Goal: Task Accomplishment & Management: Manage account settings

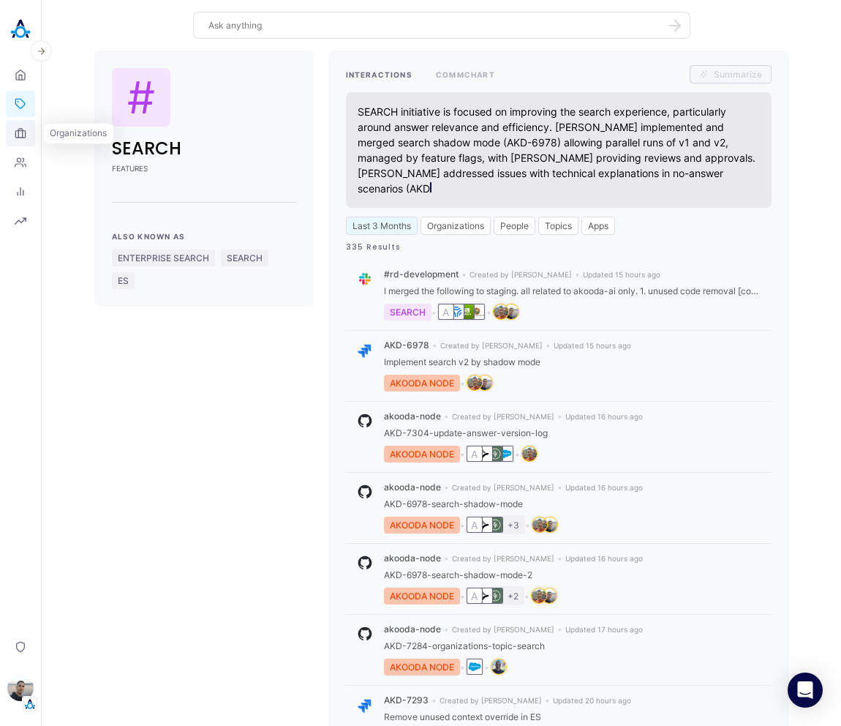
click at [24, 135] on icon at bounding box center [21, 133] width 12 height 12
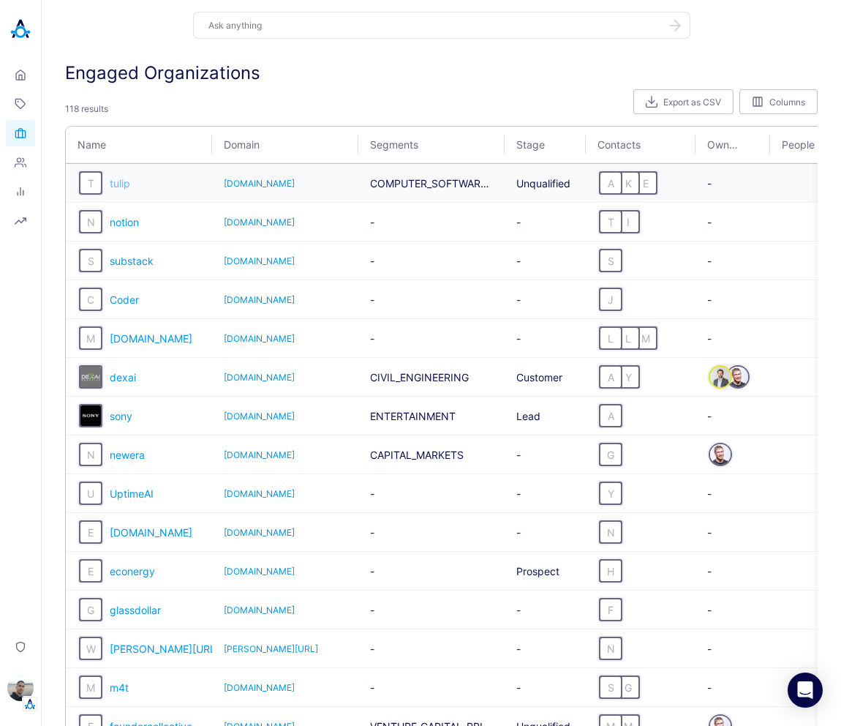
click at [127, 187] on span "tulip" at bounding box center [120, 183] width 20 height 12
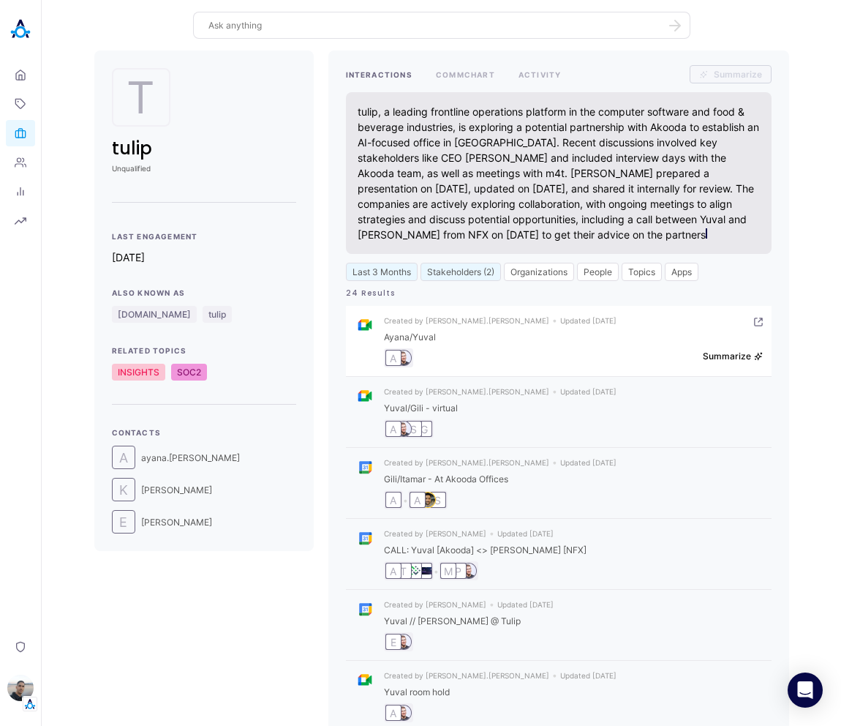
click at [709, 350] on button "Summarize" at bounding box center [733, 355] width 60 height 11
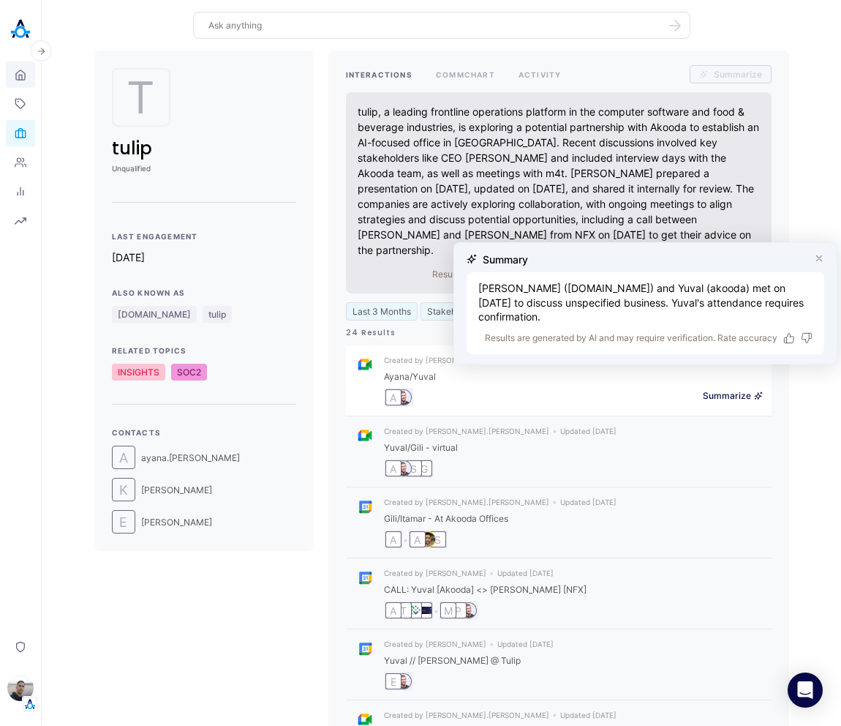
click at [21, 68] on icon at bounding box center [21, 75] width 12 height 14
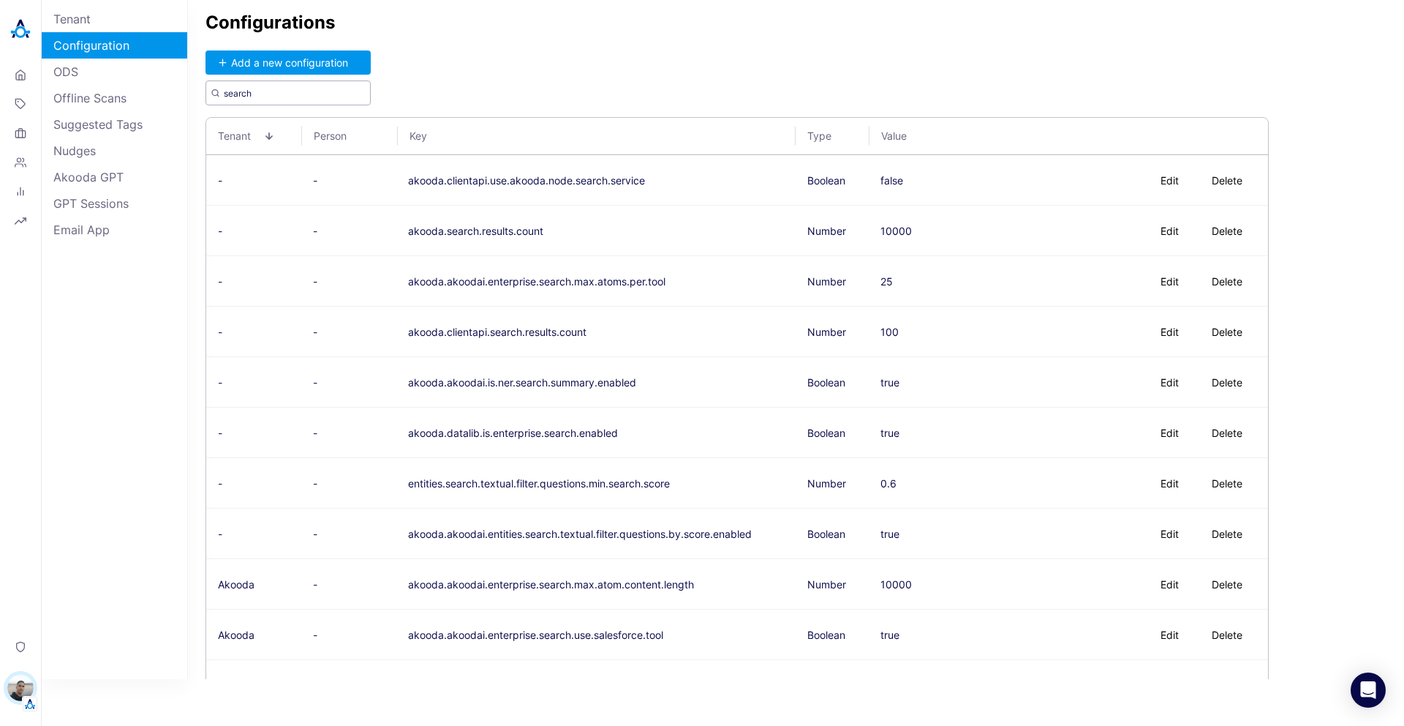
click at [303, 91] on input "search" at bounding box center [288, 92] width 165 height 25
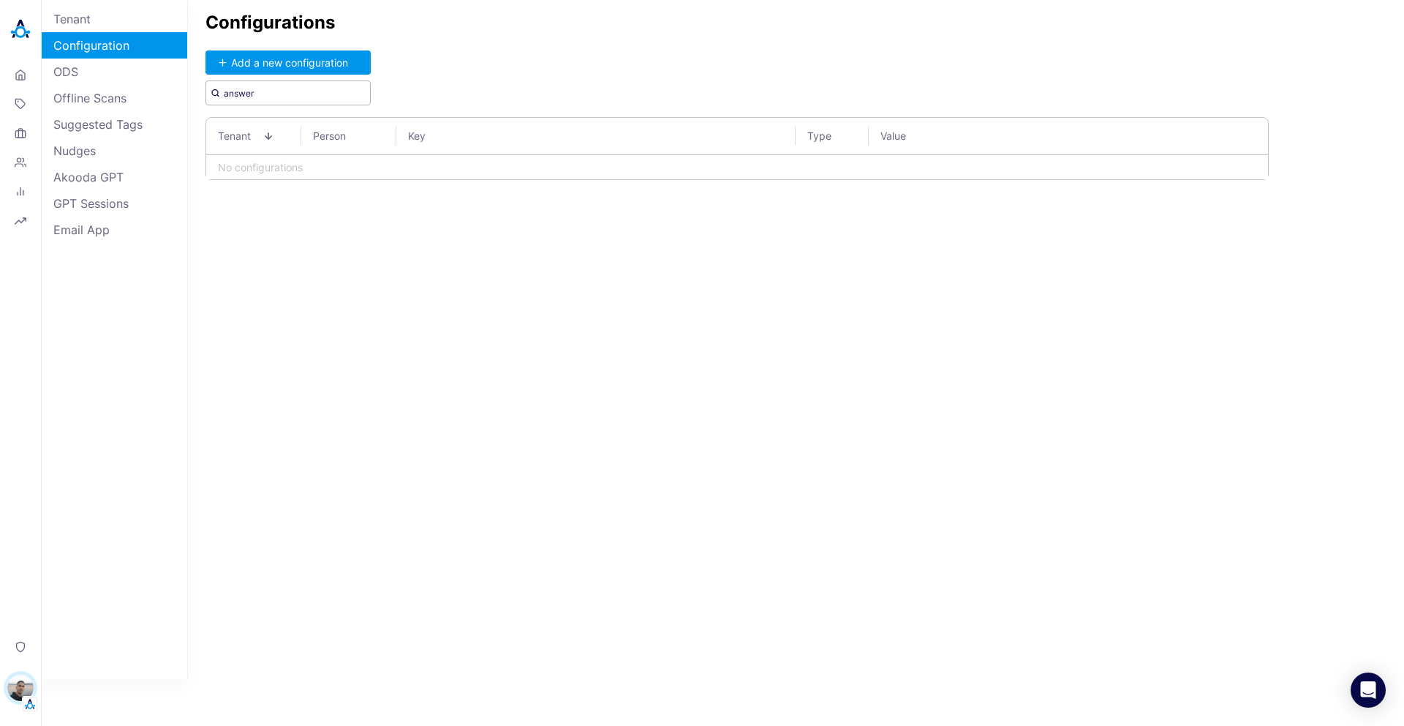
type input "answer"
click at [303, 98] on input "text" at bounding box center [288, 92] width 165 height 25
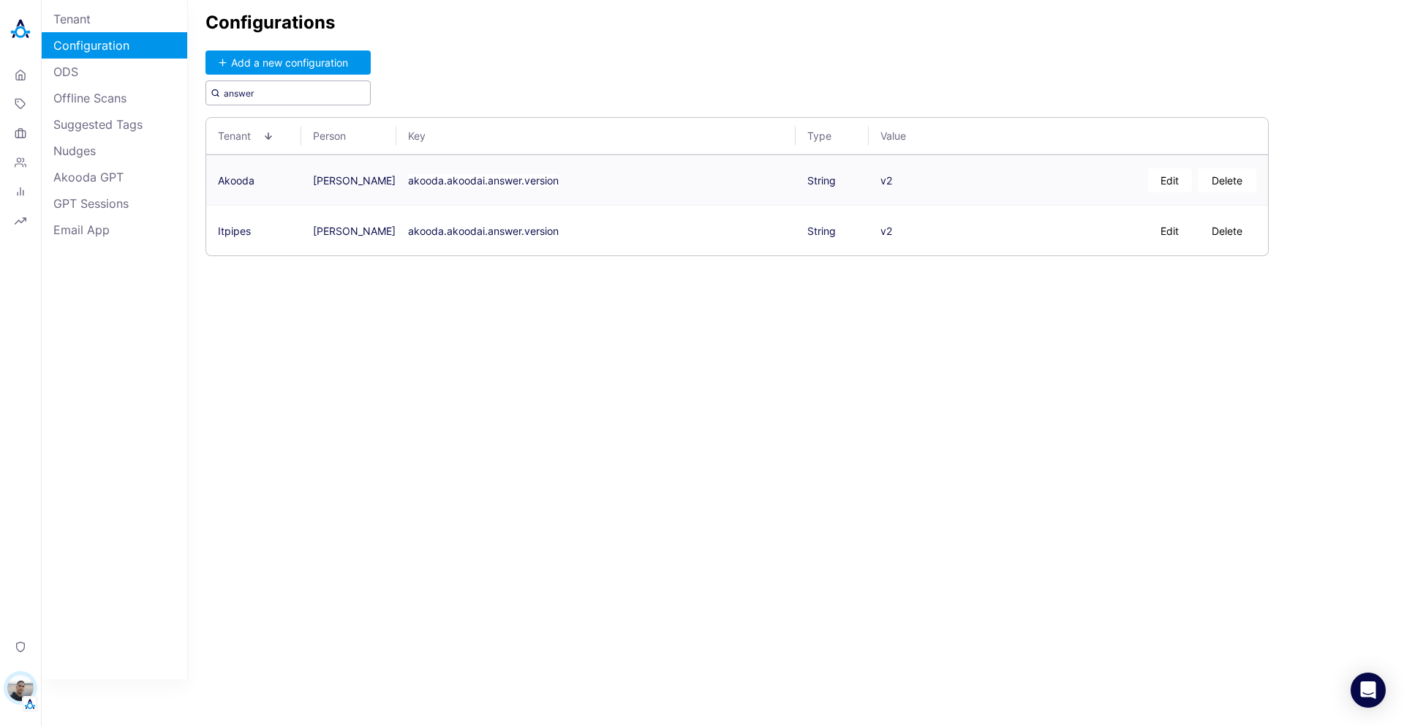
type input "answer"
drag, startPoint x: 529, startPoint y: 179, endPoint x: 410, endPoint y: 181, distance: 119.2
click at [410, 181] on td "akooda.akoodai.answer.version" at bounding box center [595, 180] width 399 height 50
copy button "akooda.akoodai.answer.version"
click at [547, 67] on div "Configurations Add a new configuration answer Tenant Person Key Type Value Akoo…" at bounding box center [796, 339] width 1216 height 679
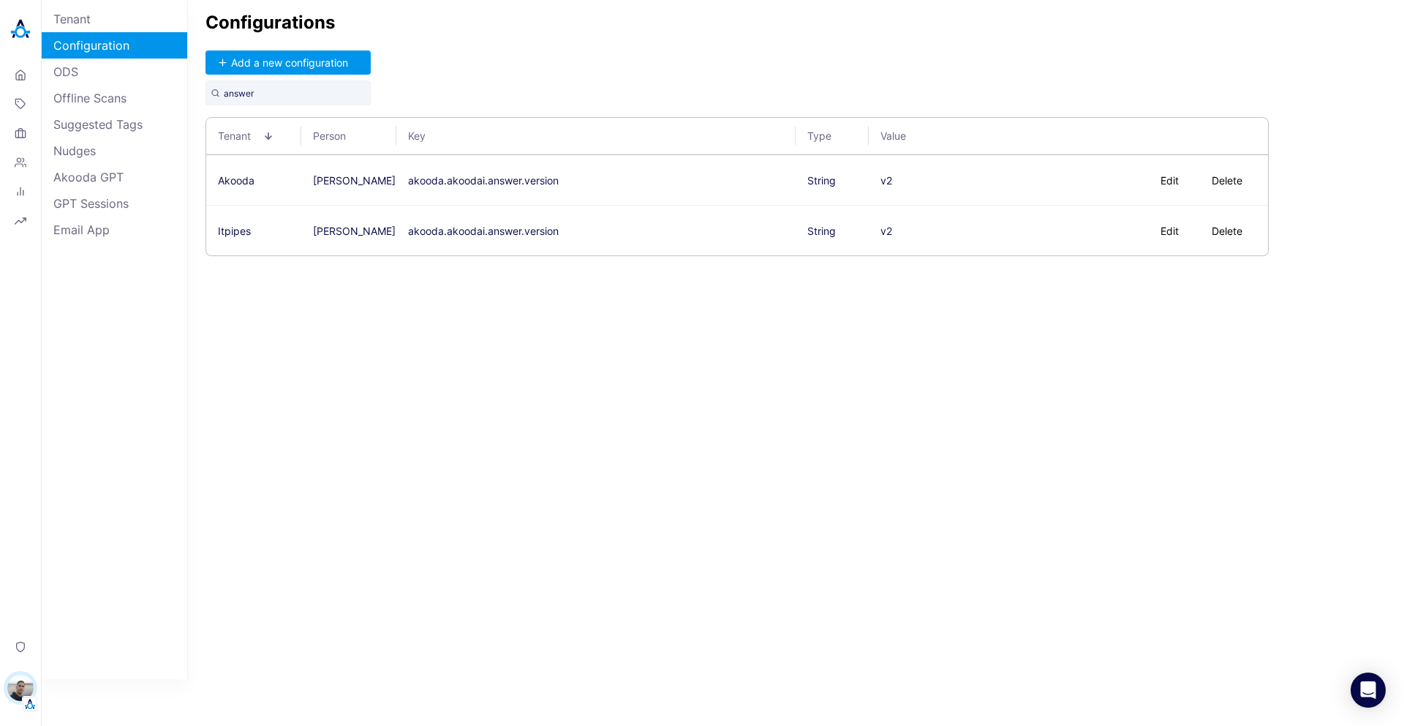
click at [542, 72] on div "Configurations Add a new configuration answer Tenant Person Key Type Value Akoo…" at bounding box center [796, 339] width 1216 height 679
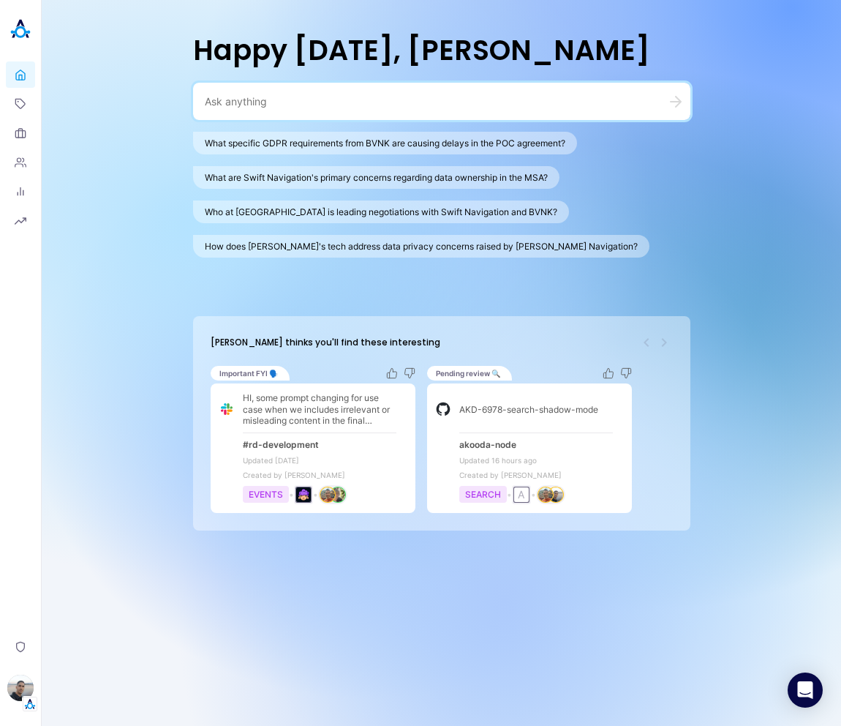
click at [249, 99] on textarea at bounding box center [424, 101] width 439 height 14
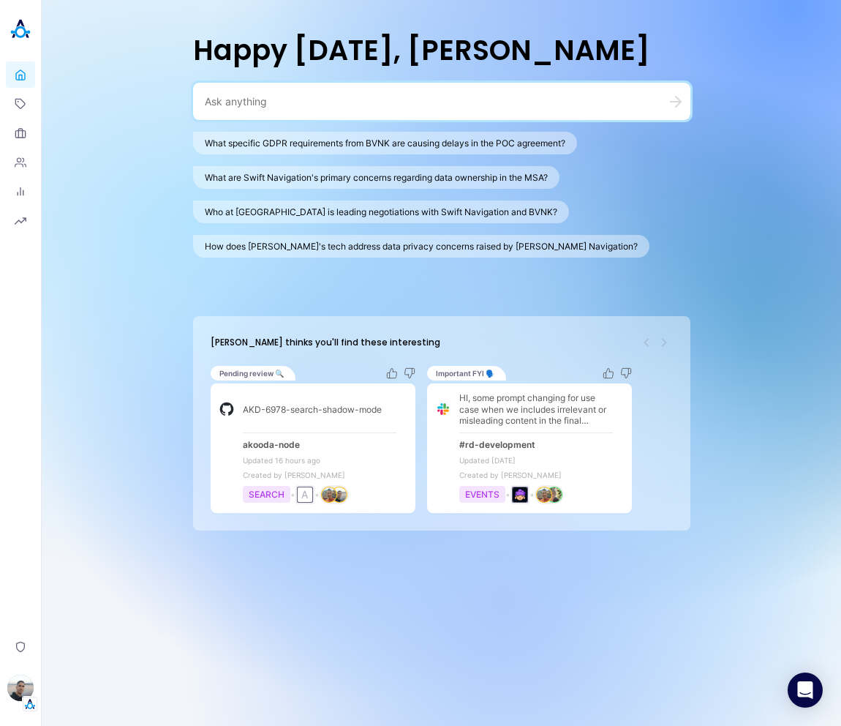
click at [252, 99] on textarea at bounding box center [424, 101] width 439 height 14
type textarea "A"
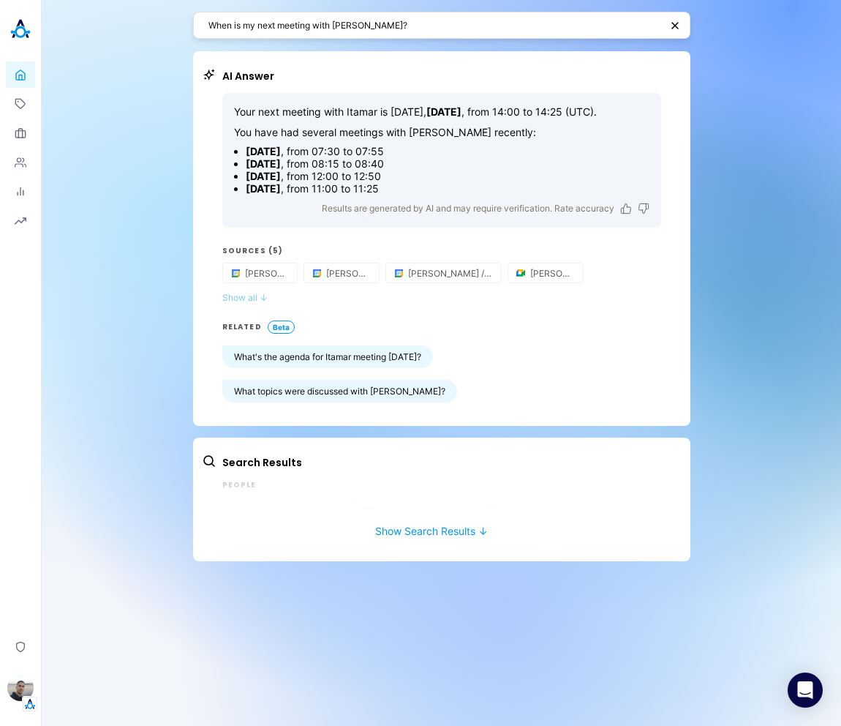
click at [258, 296] on button "Show all ↓" at bounding box center [441, 297] width 439 height 11
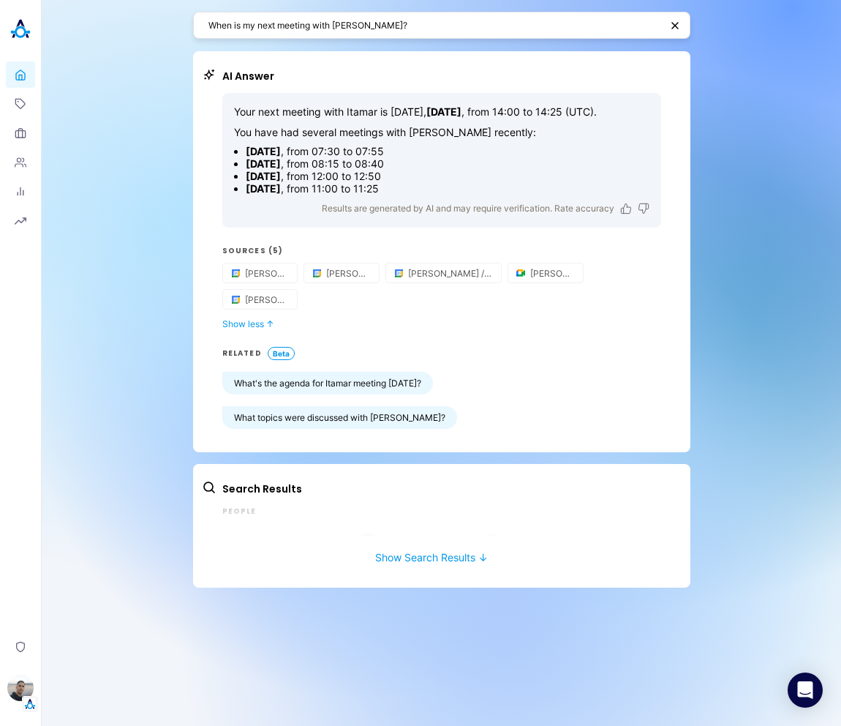
click at [629, 157] on li "July 29, 2025 , from 08:15 to 08:40" at bounding box center [448, 163] width 404 height 12
click at [334, 23] on textarea "When is my next meeting with Itamar?" at bounding box center [434, 25] width 452 height 14
click at [344, 24] on textarea "When is my next meeting with Itamar?" at bounding box center [434, 25] width 452 height 14
type textarea "When is my next meeting with TOTO?"
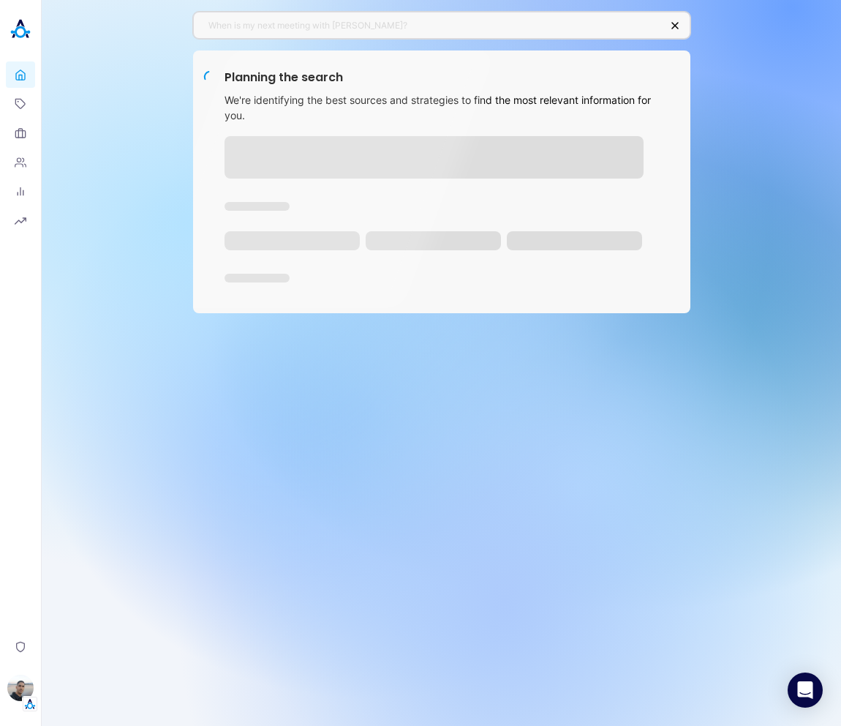
click at [497, 595] on div "When is my next meeting with TOTO? Planning the search We're identifying the be…" at bounding box center [441, 363] width 799 height 726
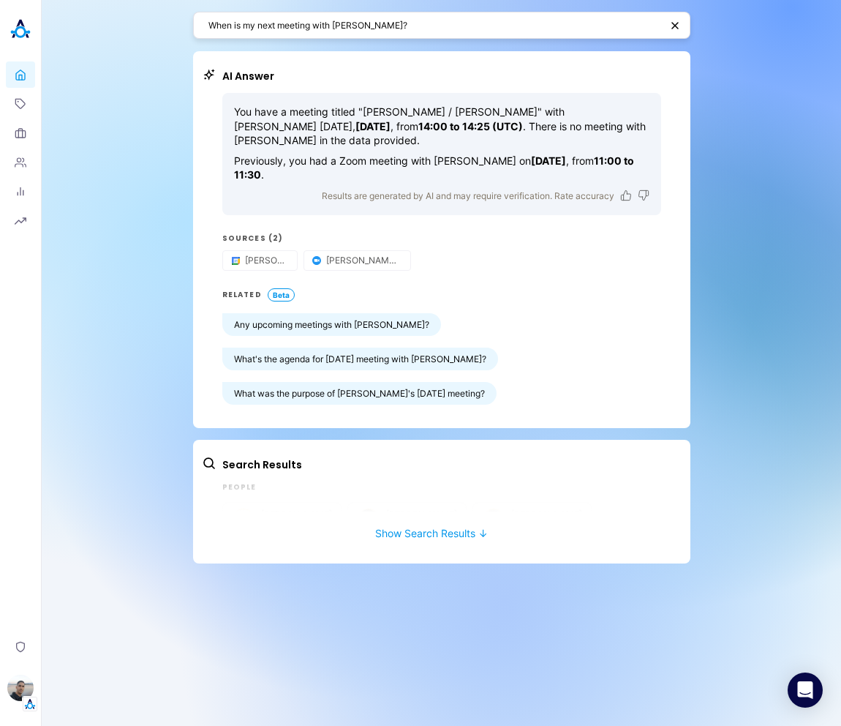
click at [729, 245] on div "When is my next meeting with TOTO? AI Answer You have a meeting titled "Eli / I…" at bounding box center [441, 363] width 799 height 726
click at [793, 173] on div "When is my next meeting with TOTO? AI Answer You have a meeting titled "Eli / I…" at bounding box center [441, 363] width 799 height 726
click at [715, 135] on div "When is my next meeting with TOTO? AI Answer You have a meeting titled "Eli / I…" at bounding box center [441, 363] width 799 height 726
click at [786, 313] on div "When is my next meeting with TOTO? AI Answer You have a meeting titled "Eli / I…" at bounding box center [441, 363] width 799 height 726
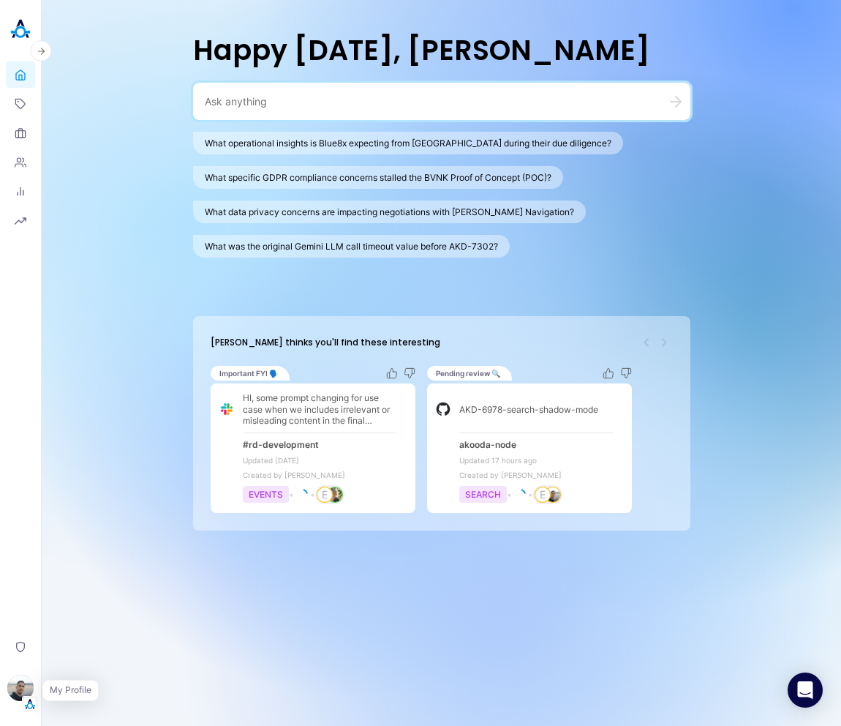
click at [26, 698] on img "button" at bounding box center [30, 703] width 15 height 15
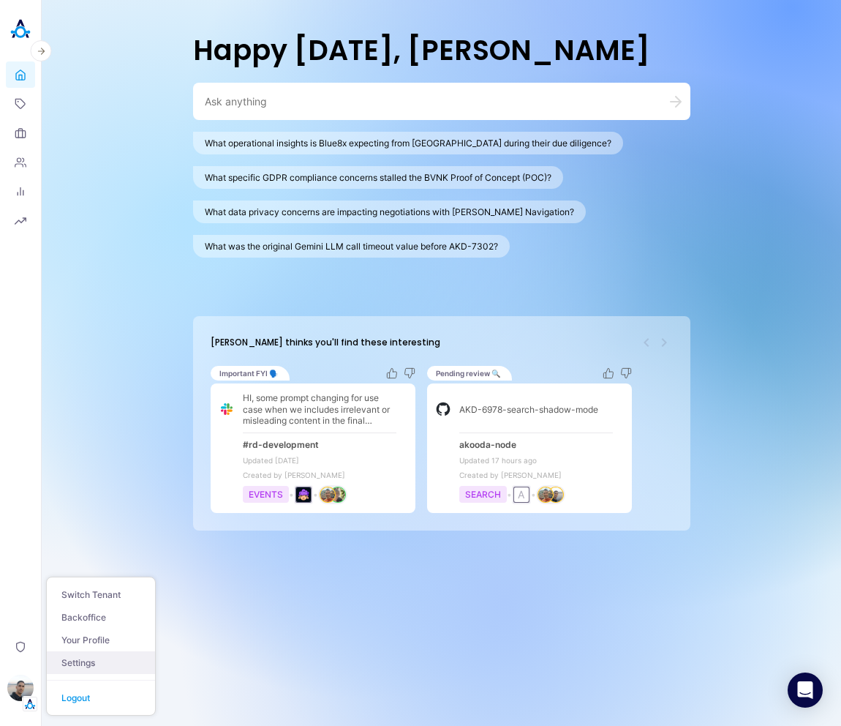
click at [108, 658] on link "Settings" at bounding box center [101, 662] width 108 height 23
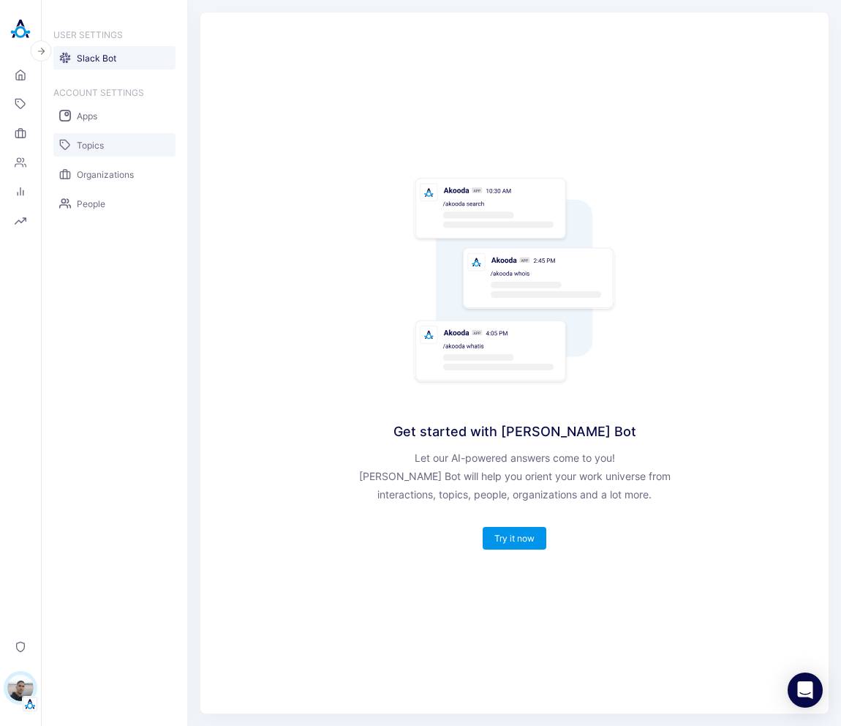
click at [105, 148] on link "Topics" at bounding box center [114, 144] width 122 height 23
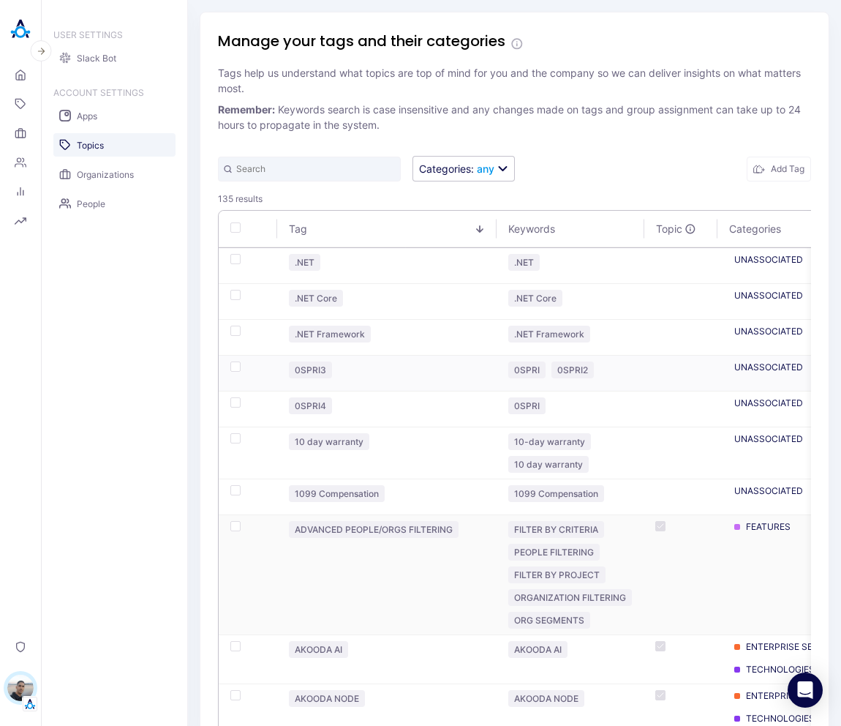
scroll to position [90, 0]
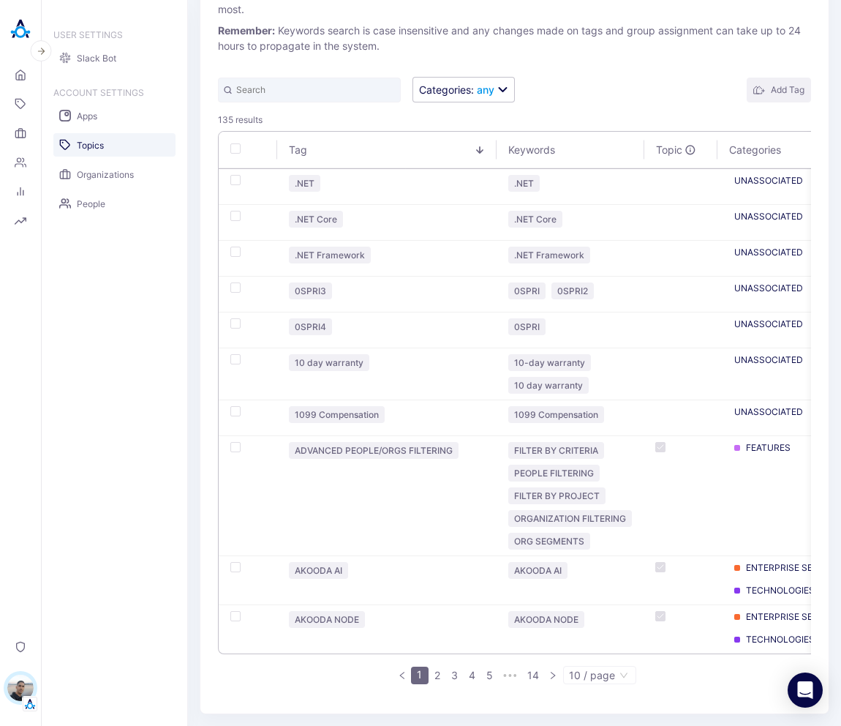
click at [757, 86] on icon "button" at bounding box center [759, 89] width 5 height 7
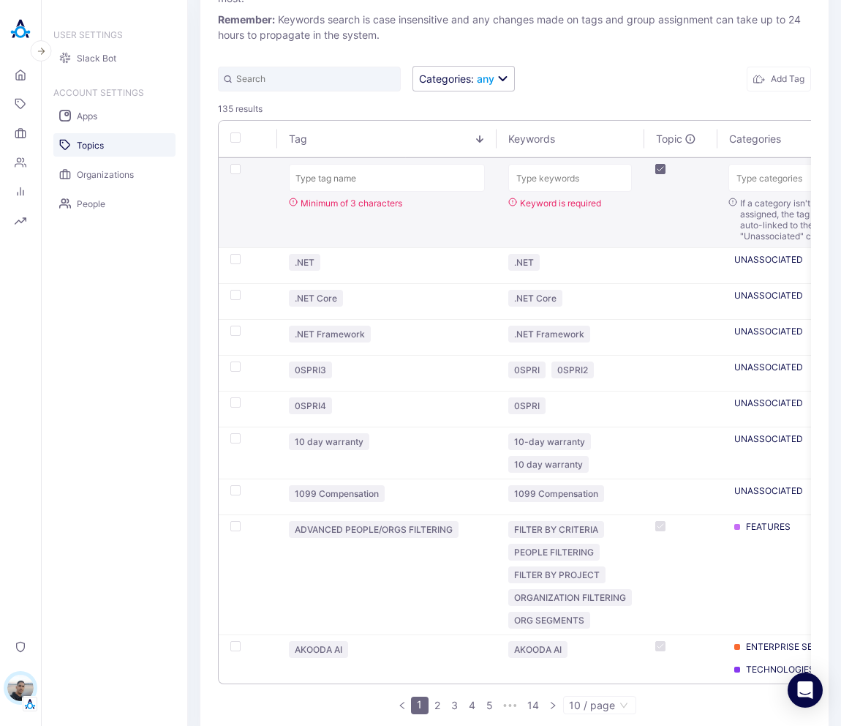
click at [387, 179] on input "text" at bounding box center [387, 178] width 196 height 28
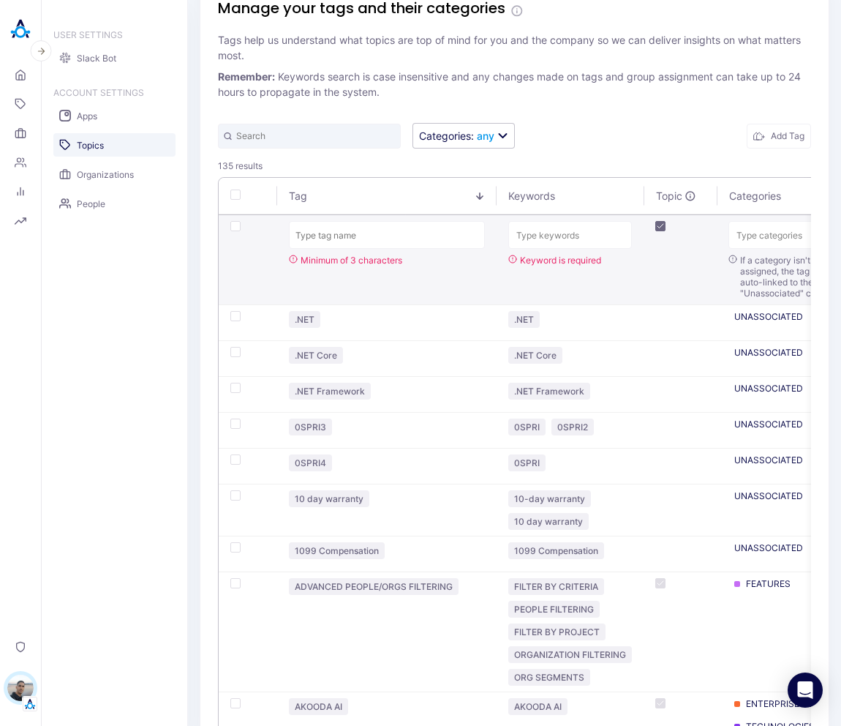
scroll to position [32, 0]
click at [380, 236] on input "text" at bounding box center [387, 236] width 196 height 28
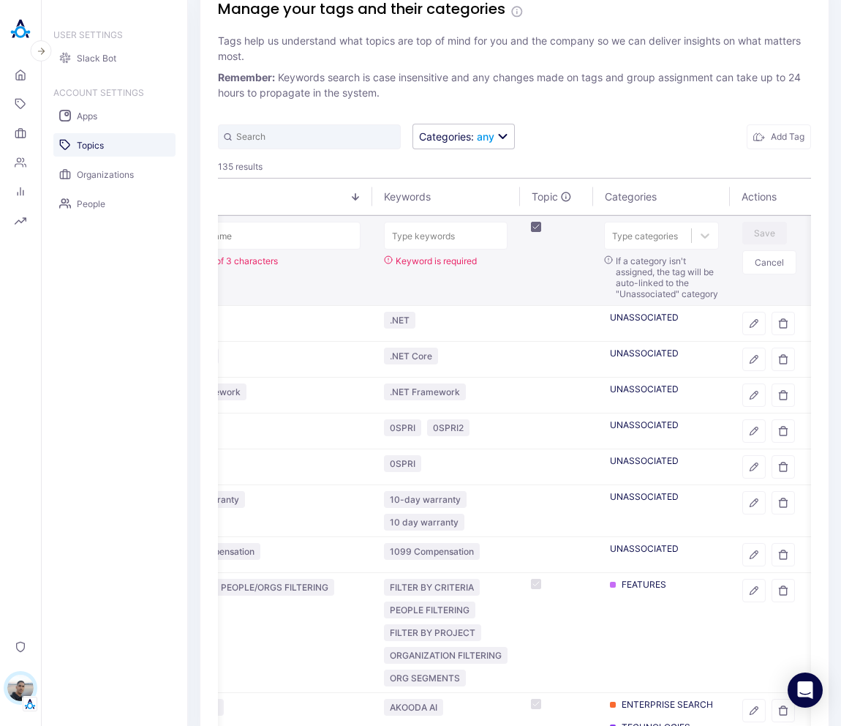
scroll to position [0, 0]
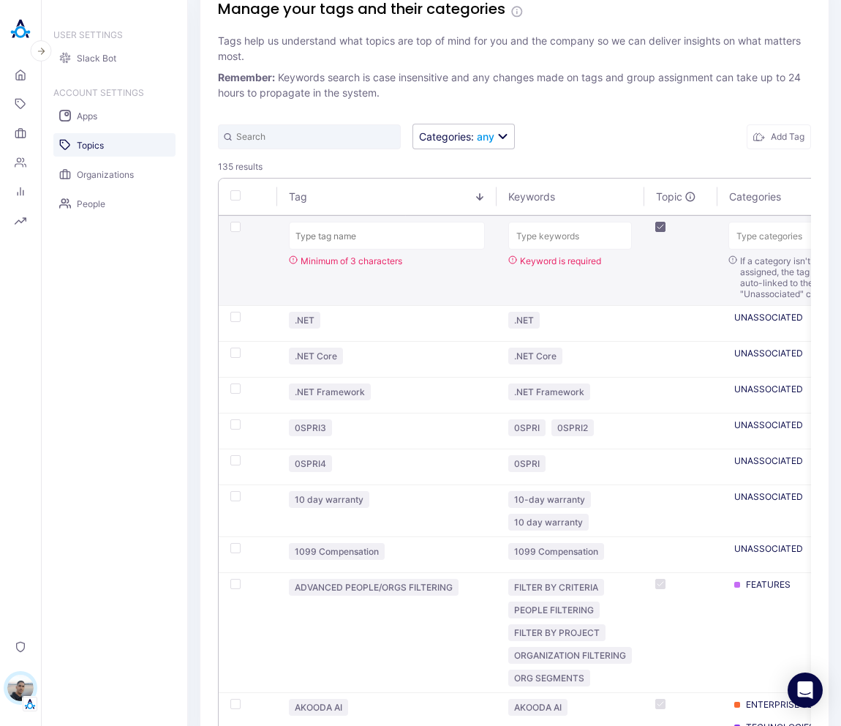
click at [349, 233] on input "text" at bounding box center [387, 236] width 196 height 28
type input "ELI TEST"
click at [552, 241] on div "Type keywords" at bounding box center [570, 236] width 122 height 20
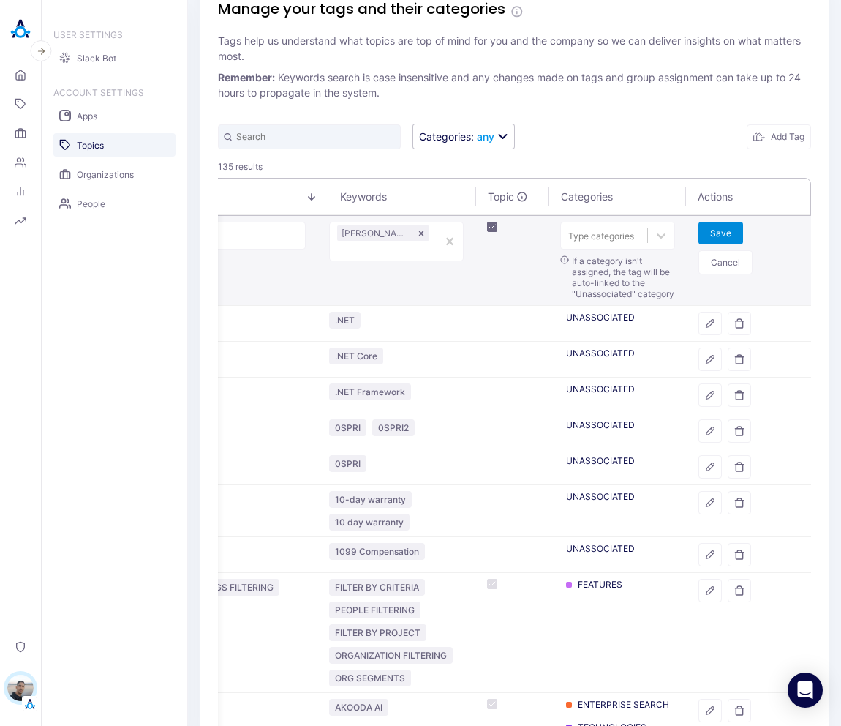
click at [710, 238] on button "Save" at bounding box center [721, 233] width 45 height 23
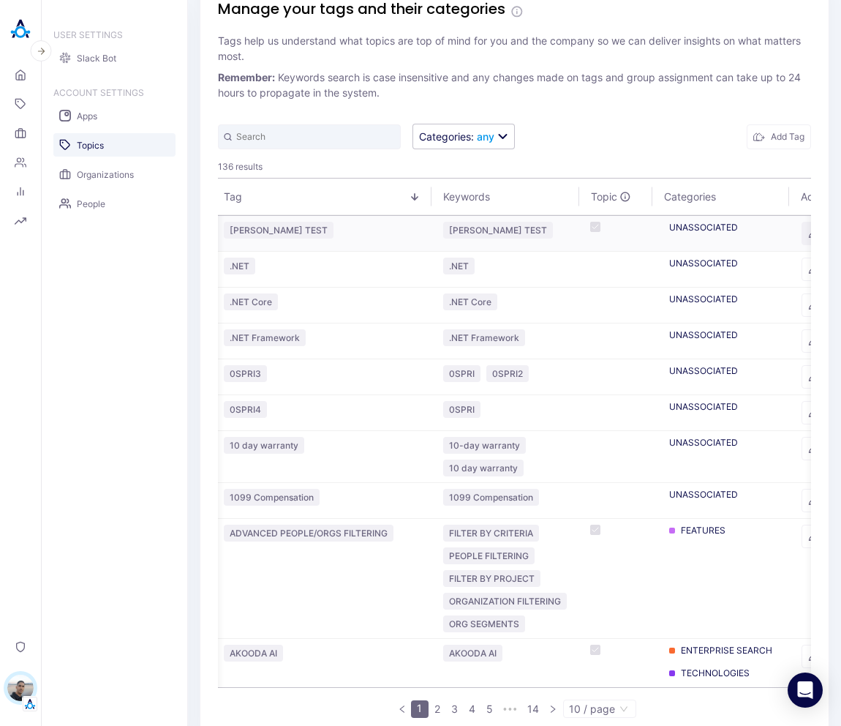
scroll to position [0, 179]
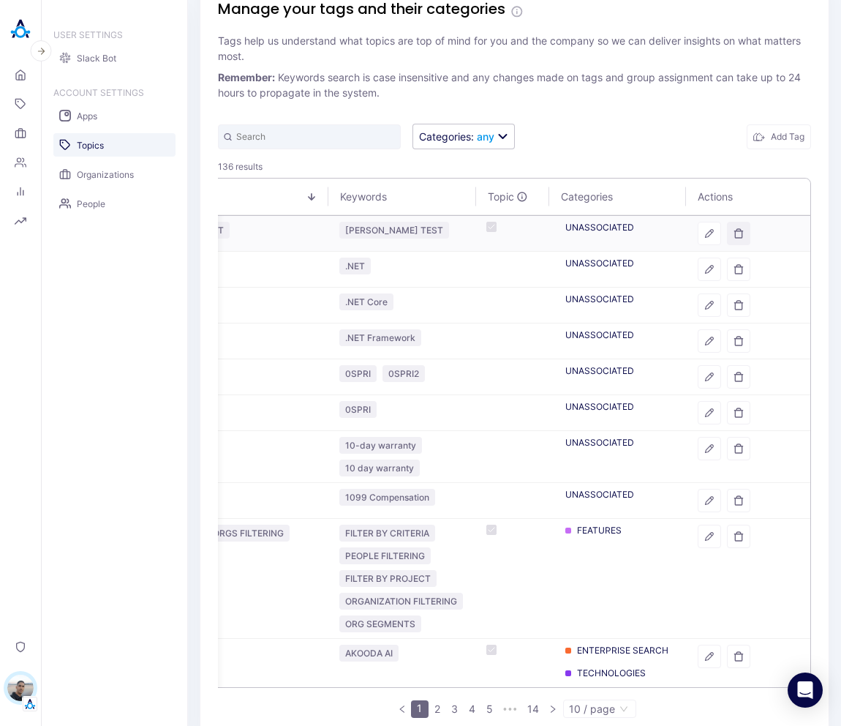
click at [734, 236] on icon "button" at bounding box center [739, 233] width 10 height 10
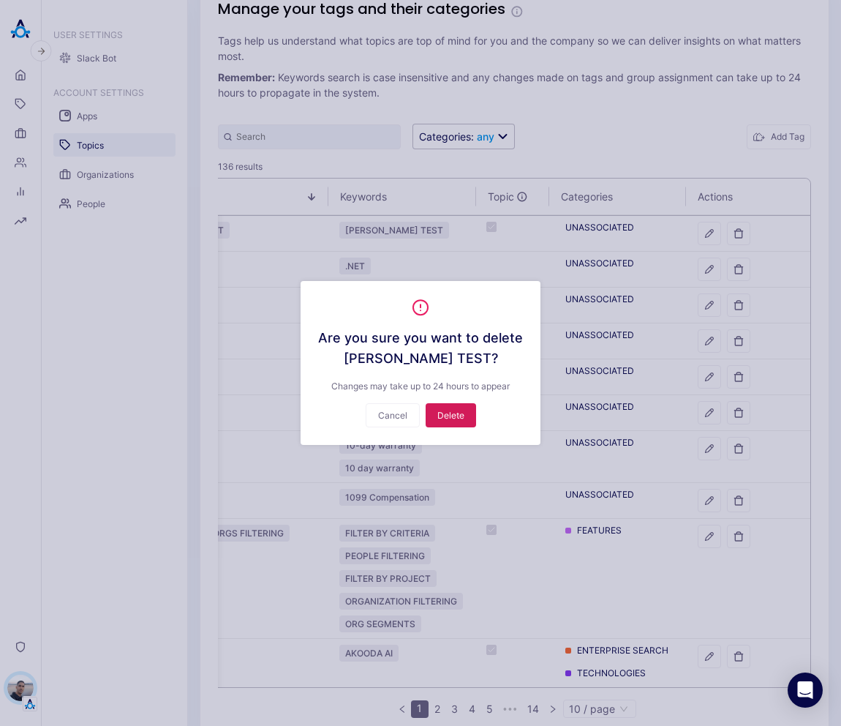
click at [470, 419] on button "Delete" at bounding box center [451, 415] width 50 height 24
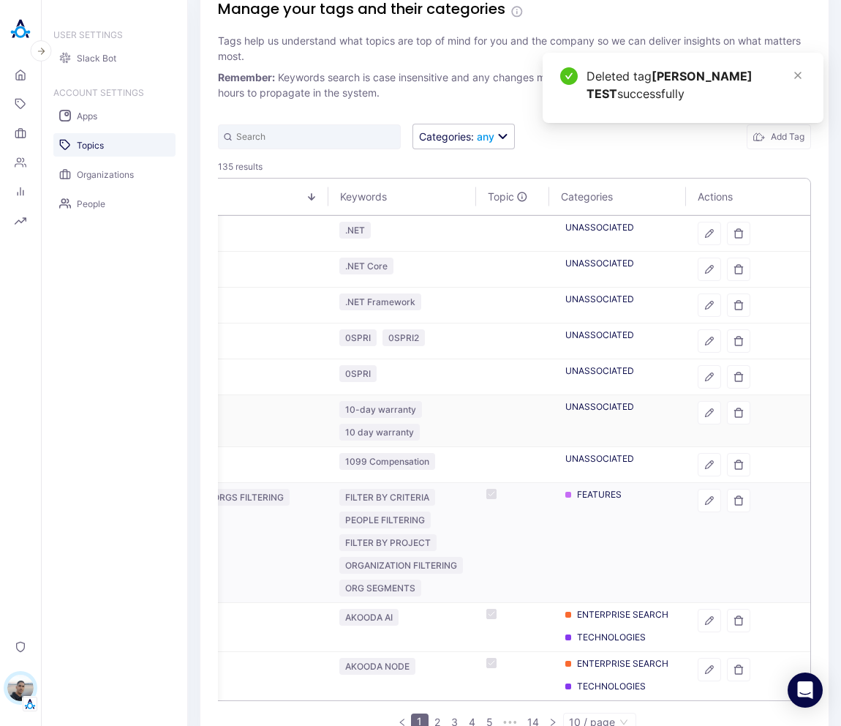
scroll to position [90, 0]
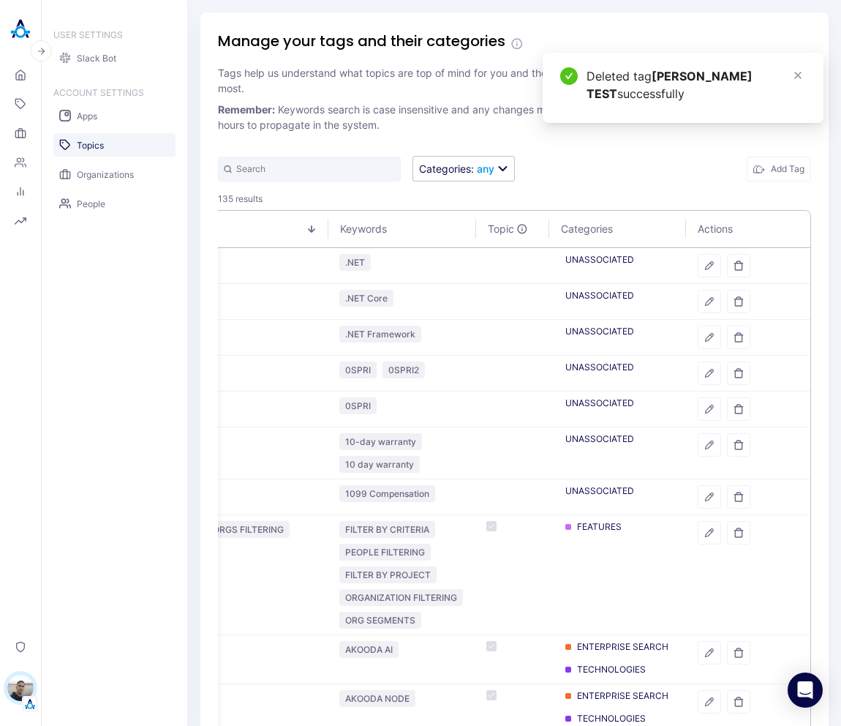
click at [633, 149] on div "Manage your tags and their categories Tags help us understand what topics are t…" at bounding box center [515, 402] width 630 height 781
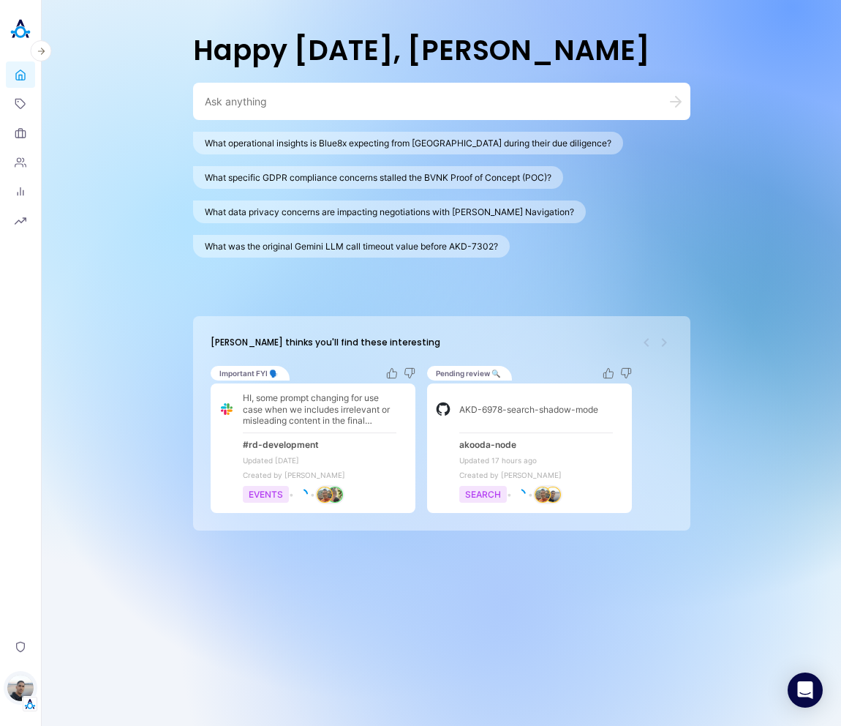
click at [16, 688] on img "button" at bounding box center [20, 687] width 26 height 26
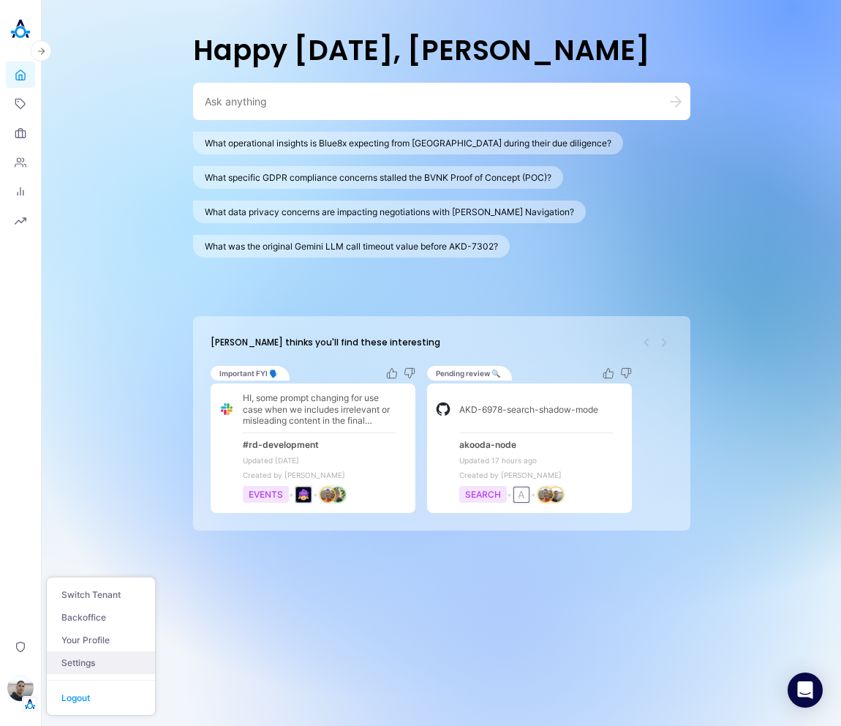
click at [89, 663] on link "Settings" at bounding box center [101, 662] width 108 height 23
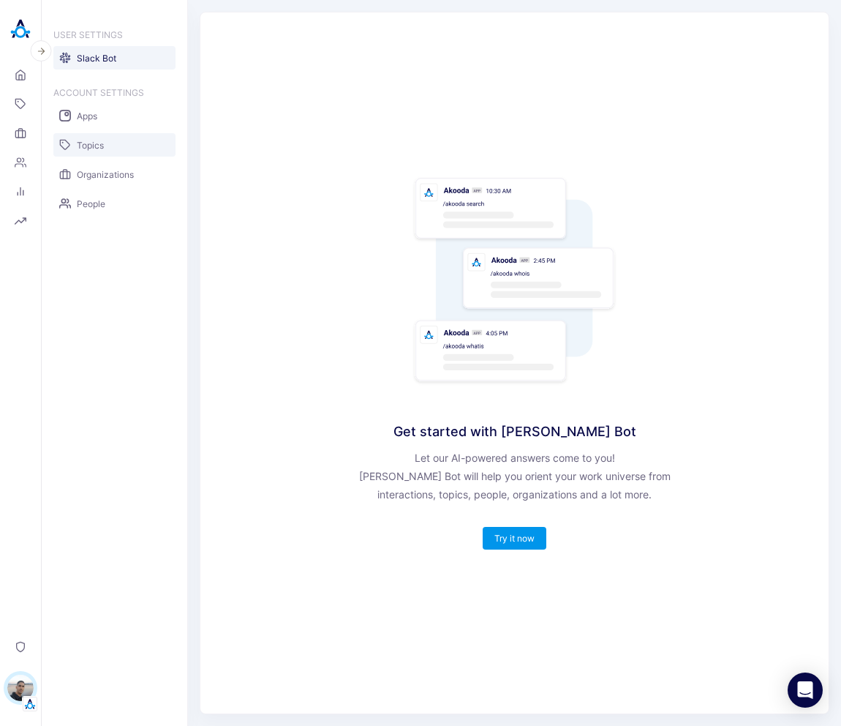
click at [97, 142] on span "Topics" at bounding box center [90, 145] width 27 height 11
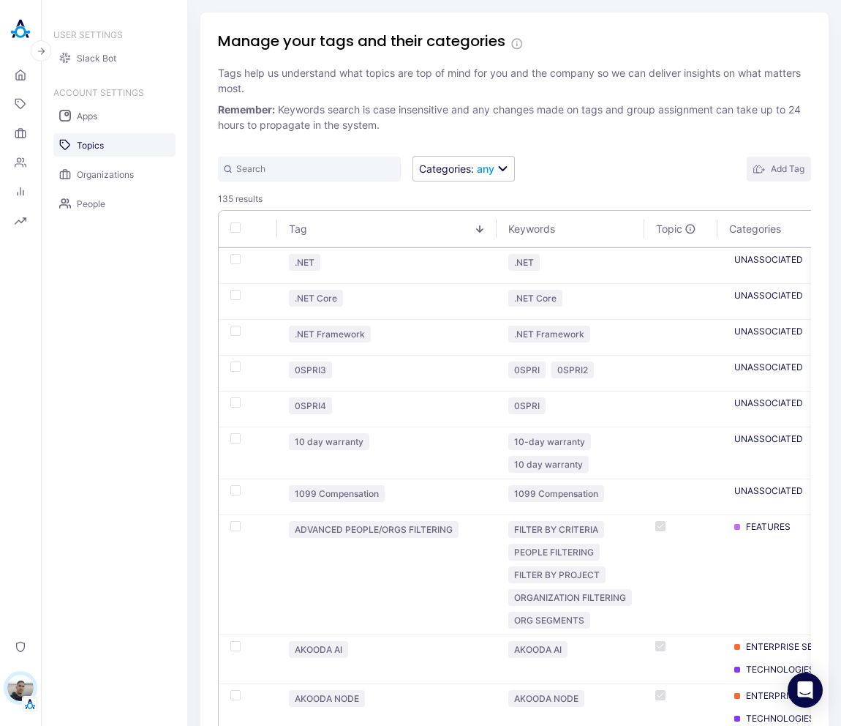
click at [786, 170] on button "Add Tag" at bounding box center [779, 169] width 64 height 25
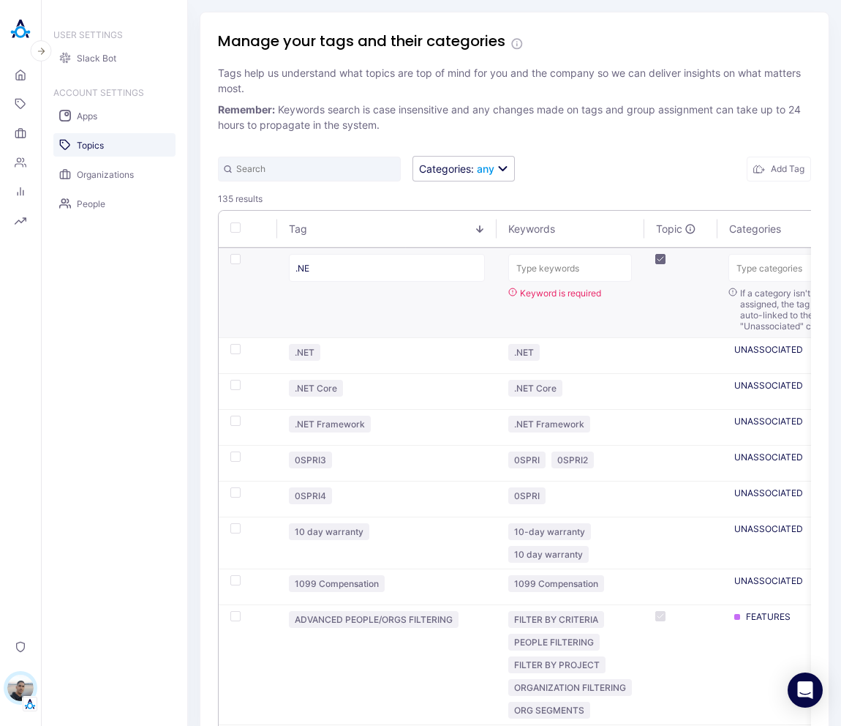
type input ".NET"
click at [409, 265] on input "text" at bounding box center [387, 268] width 196 height 28
